Goal: Task Accomplishment & Management: Use online tool/utility

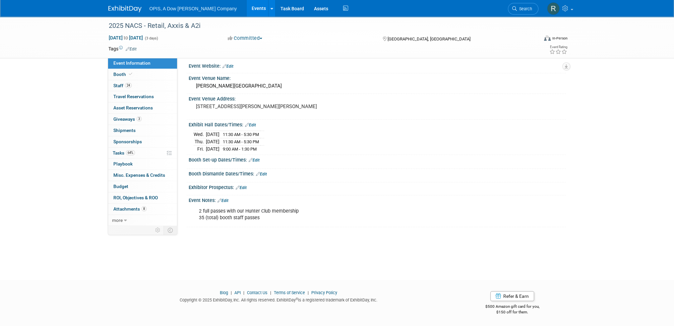
click at [246, 8] on link "Events" at bounding box center [258, 8] width 24 height 17
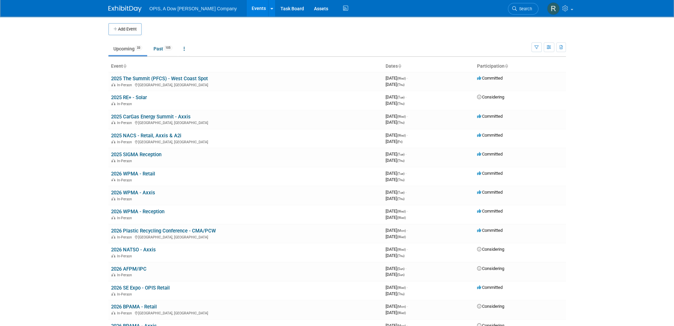
click at [138, 77] on link "2025 The Summit (PFCS) - West Coast Spot" at bounding box center [159, 79] width 97 height 6
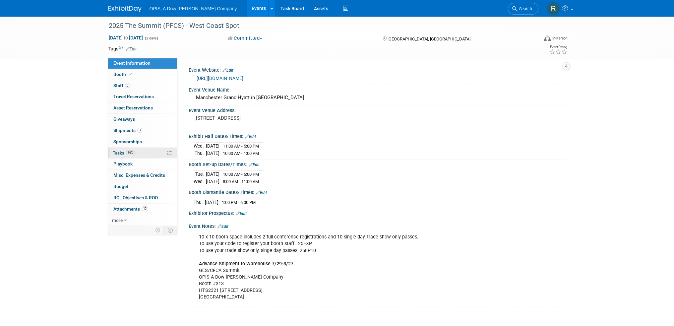
click at [121, 152] on span "Tasks 86%" at bounding box center [124, 152] width 22 height 5
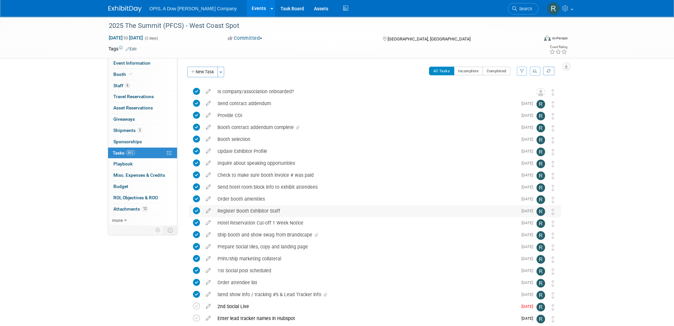
scroll to position [51, 0]
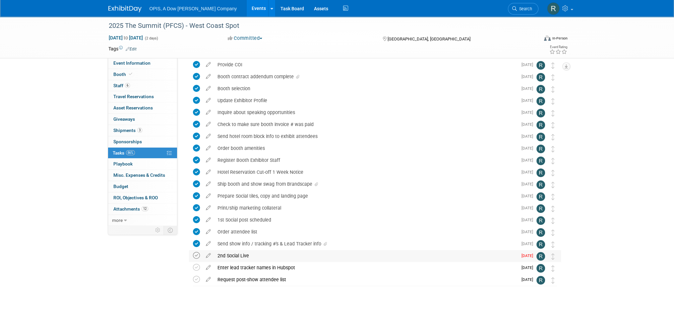
click at [194, 256] on icon at bounding box center [196, 255] width 7 height 7
